Goal: Task Accomplishment & Management: Manage account settings

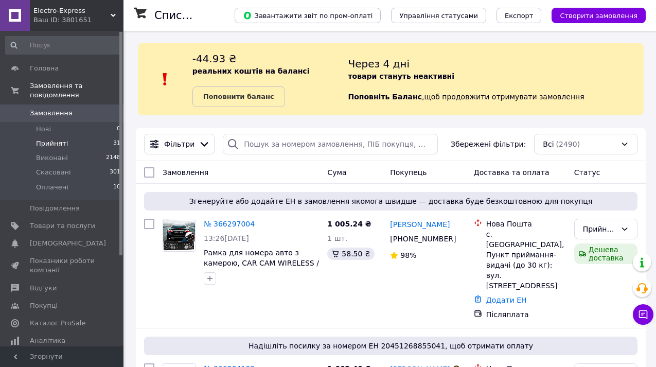
click at [60, 144] on span "Прийняті" at bounding box center [52, 143] width 32 height 9
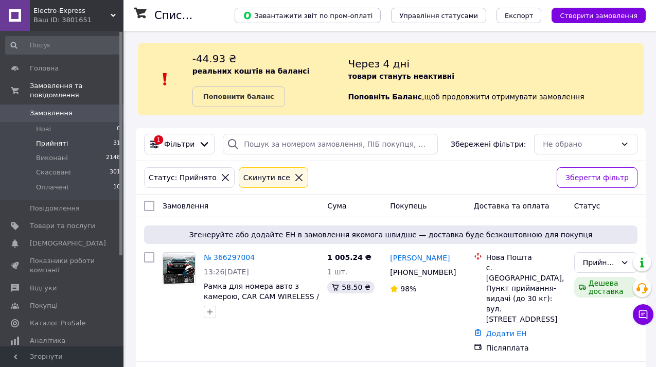
click at [592, 96] on div "Через 4 дні товари стануть неактивні Поповніть Баланс ,  щоб продовжити отримув…" at bounding box center [496, 79] width 296 height 56
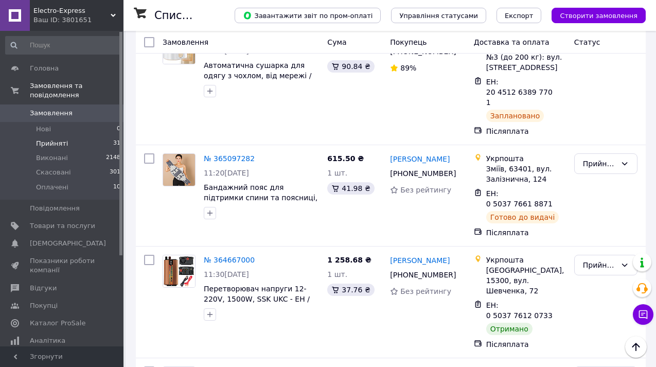
scroll to position [1194, 0]
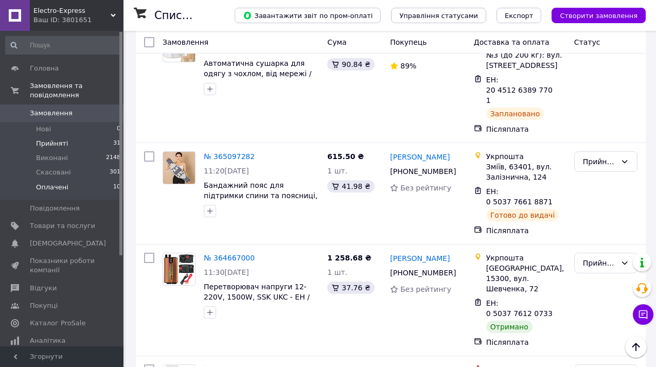
click at [59, 188] on span "Оплачені" at bounding box center [52, 187] width 32 height 9
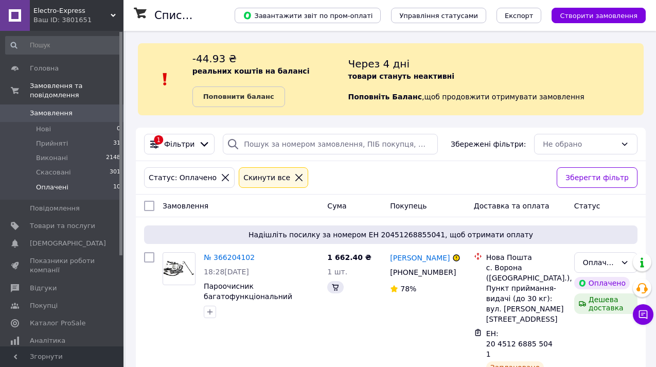
click at [534, 178] on div "Статус: Оплачено Cкинути все" at bounding box center [346, 177] width 409 height 25
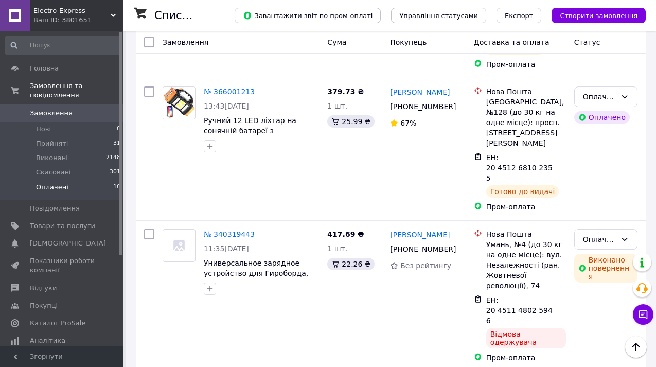
scroll to position [721, 0]
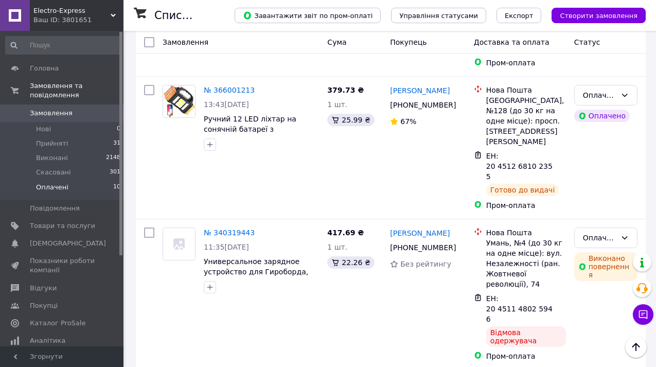
click at [58, 187] on span "Оплачені" at bounding box center [52, 187] width 32 height 9
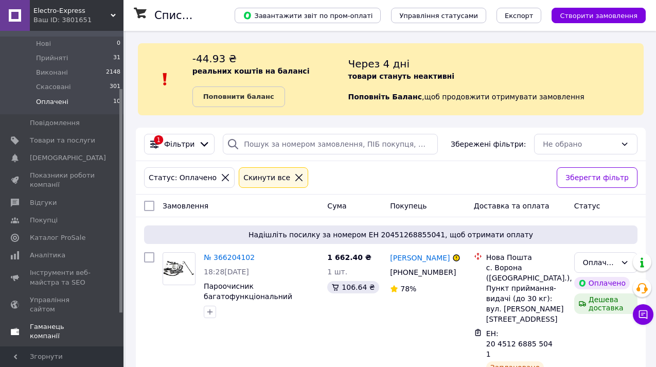
scroll to position [91, 0]
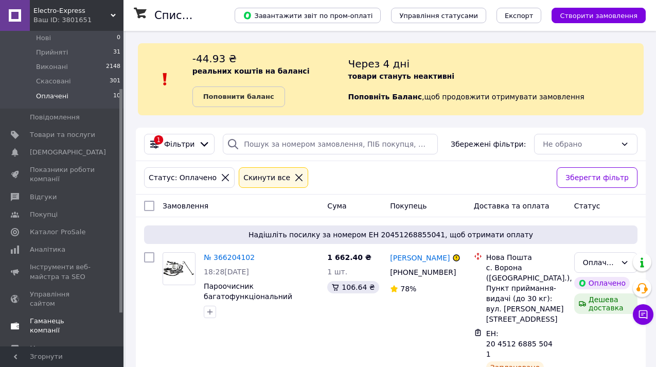
drag, startPoint x: 120, startPoint y: 247, endPoint x: 119, endPoint y: 311, distance: 64.4
click at [119, 311] on div "Головна Замовлення та повідомлення Замовлення 0 Нові 0 Прийняті 31 Виконані 214…" at bounding box center [62, 189] width 124 height 316
click at [54, 317] on span "Гаманець компанії" at bounding box center [62, 326] width 65 height 19
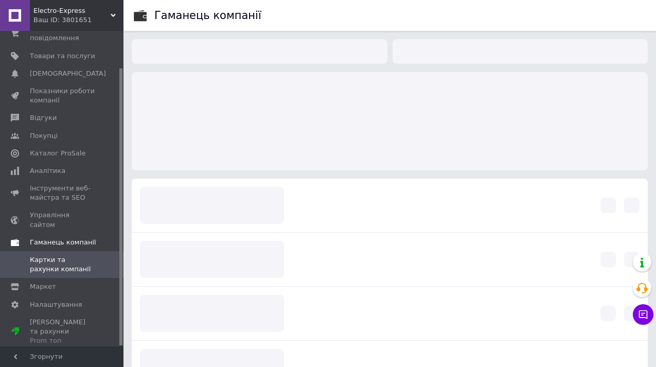
scroll to position [42, 0]
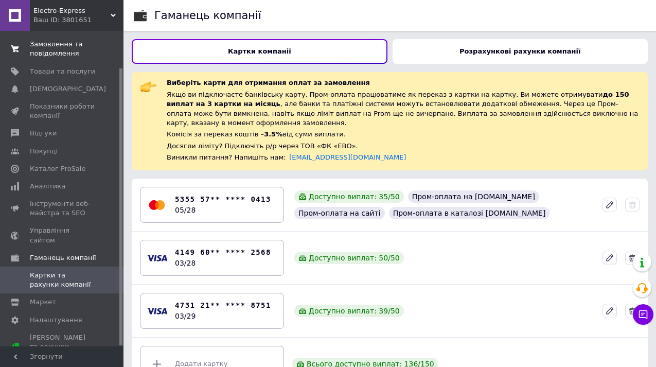
click at [56, 43] on span "Замовлення та повідомлення" at bounding box center [62, 49] width 65 height 19
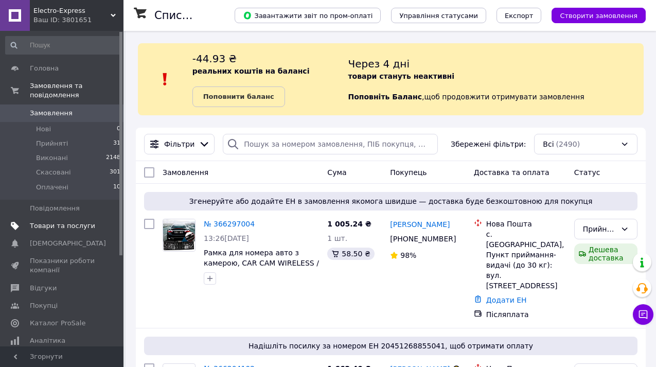
click at [72, 227] on span "Товари та послуги" at bounding box center [62, 225] width 65 height 9
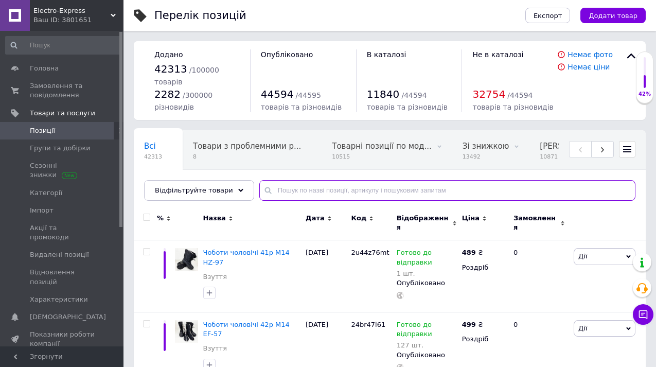
click at [368, 191] on input "text" at bounding box center [447, 190] width 376 height 21
paste input "23459113801"
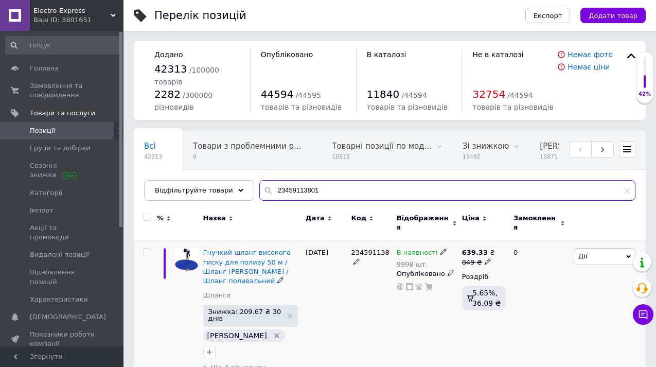
type input "23459113801"
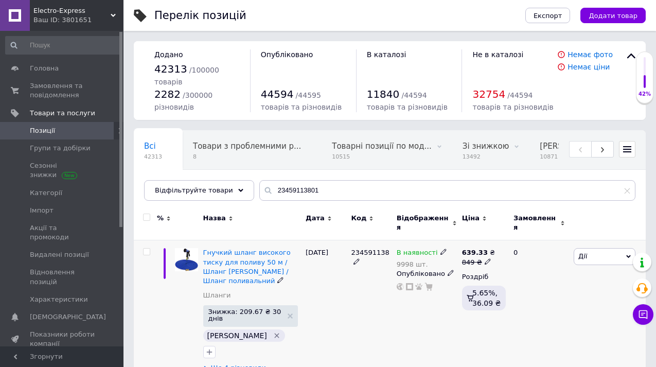
click at [571, 287] on div "Дії Редагувати Підняти на початок групи Копіювати Знижка Подарунок Супутні Прих…" at bounding box center [608, 310] width 75 height 141
click at [249, 363] on span "Ще 4 різновиди" at bounding box center [239, 367] width 56 height 9
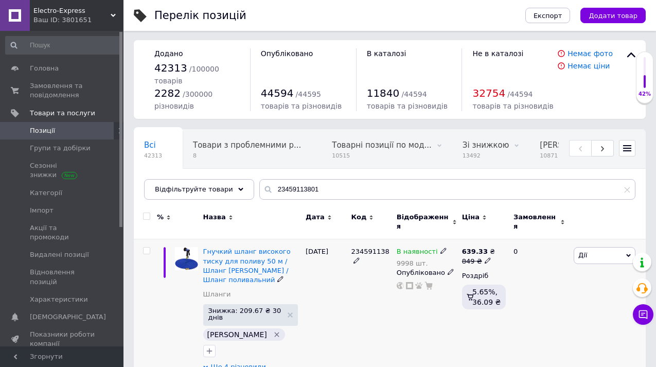
click at [558, 298] on div "0" at bounding box center [540, 309] width 64 height 141
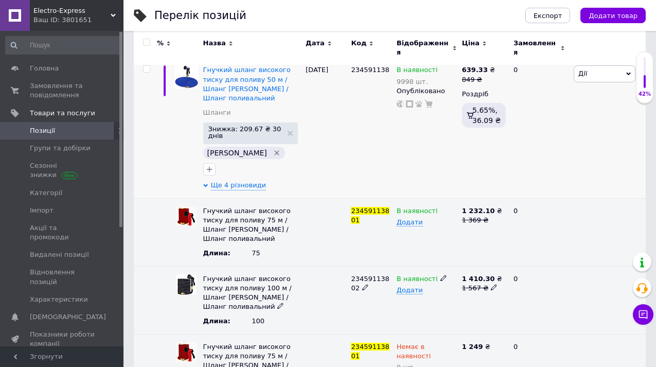
scroll to position [186, 0]
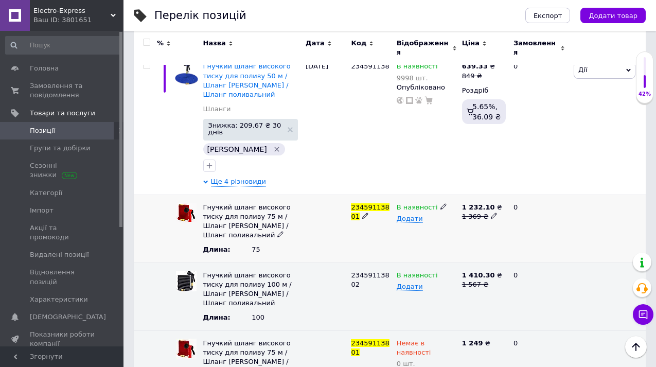
click at [441, 203] on icon at bounding box center [444, 206] width 6 height 6
click at [434, 203] on span "В наявності" at bounding box center [417, 207] width 41 height 8
click at [434, 203] on span "В наявності" at bounding box center [417, 208] width 41 height 11
click at [424, 220] on li "Немає в наявності" at bounding box center [425, 232] width 64 height 24
click at [441, 271] on icon at bounding box center [444, 274] width 6 height 6
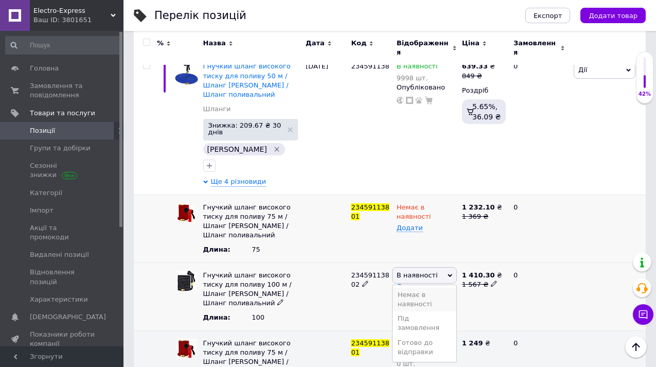
click at [435, 288] on li "Немає в наявності" at bounding box center [425, 300] width 64 height 24
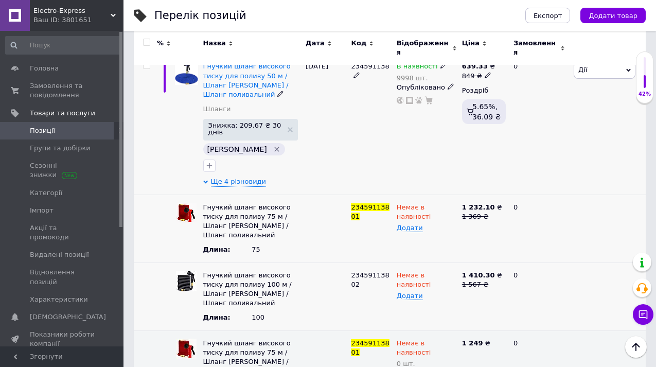
click at [327, 142] on div "12.10.2025" at bounding box center [325, 124] width 45 height 141
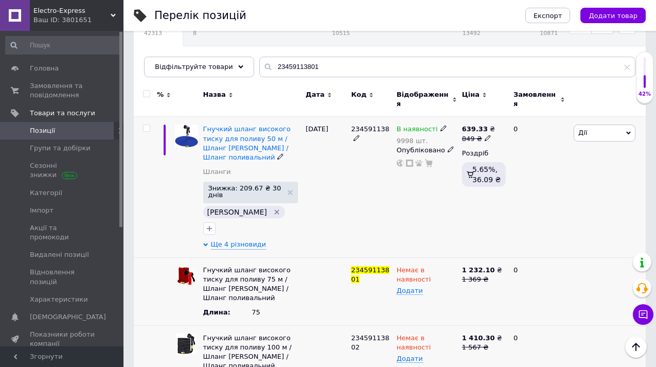
scroll to position [83, 0]
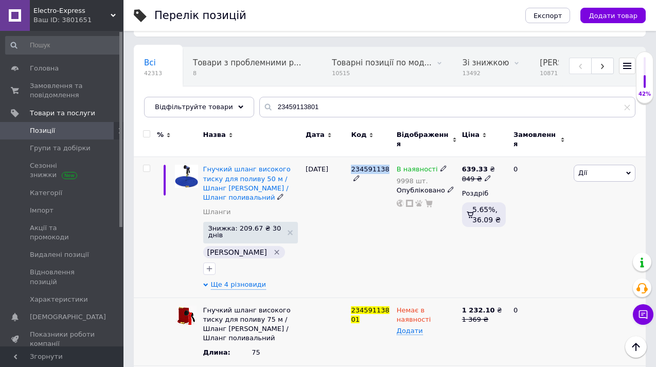
drag, startPoint x: 352, startPoint y: 161, endPoint x: 386, endPoint y: 163, distance: 34.0
click at [386, 165] on span "234591138" at bounding box center [370, 169] width 38 height 8
copy span "234591138"
click at [238, 185] on span "Гнучкий шланг високого тиску для поливу 50 м / Шланг садовий / Шланг поливальний" at bounding box center [247, 183] width 88 height 36
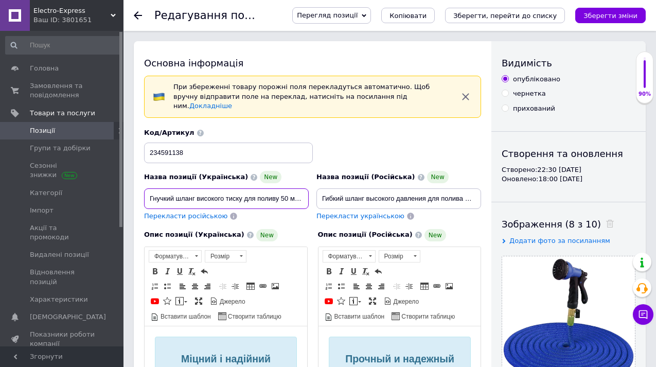
drag, startPoint x: 148, startPoint y: 189, endPoint x: 243, endPoint y: 190, distance: 94.7
click at [243, 190] on input "Гнучкий шланг високого тиску для поливу 50 м / Шланг садовий / Шланг поливальний" at bounding box center [226, 198] width 165 height 21
click at [39, 133] on span "Позиції" at bounding box center [42, 130] width 25 height 9
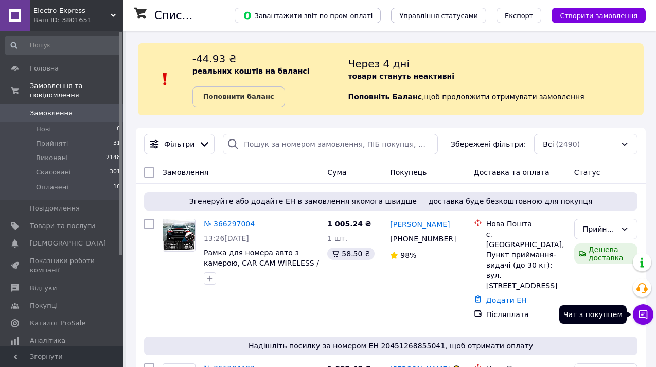
click at [646, 313] on icon at bounding box center [643, 314] width 10 height 10
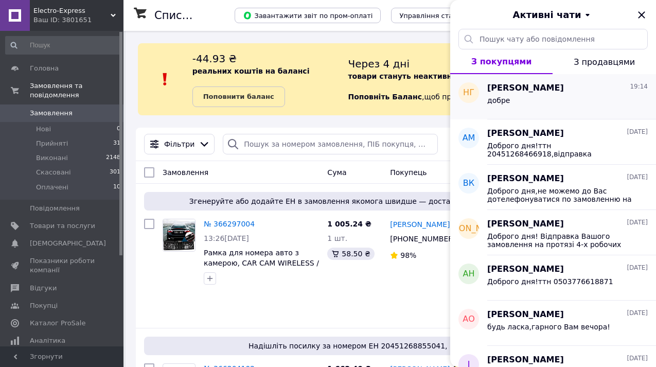
click at [579, 99] on div "добре" at bounding box center [568, 102] width 161 height 16
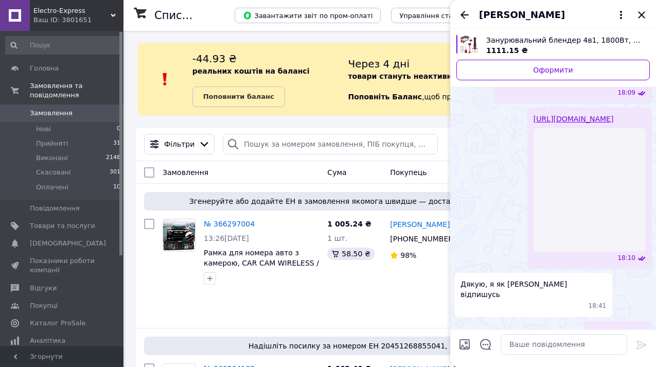
scroll to position [563, 0]
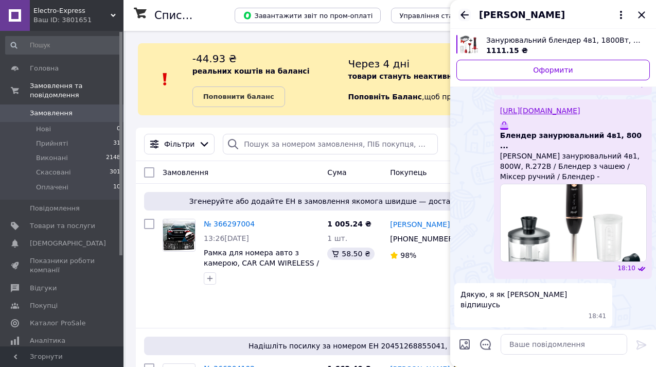
click at [464, 14] on icon "Назад" at bounding box center [465, 15] width 8 height 8
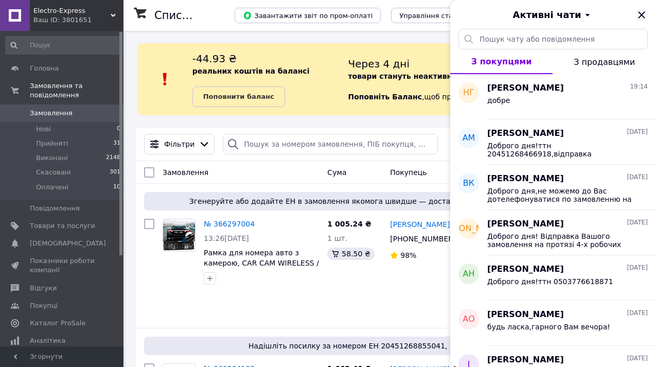
click at [637, 19] on icon "Закрити" at bounding box center [642, 15] width 12 height 12
